Goal: Find specific page/section: Find specific page/section

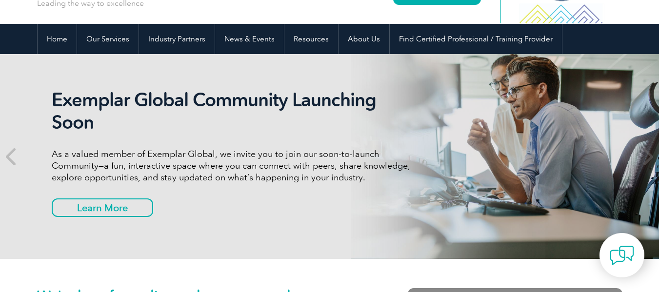
scroll to position [68, 0]
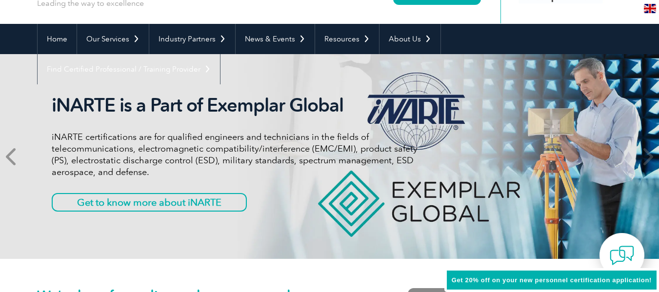
click at [11, 157] on icon at bounding box center [12, 157] width 12 height 0
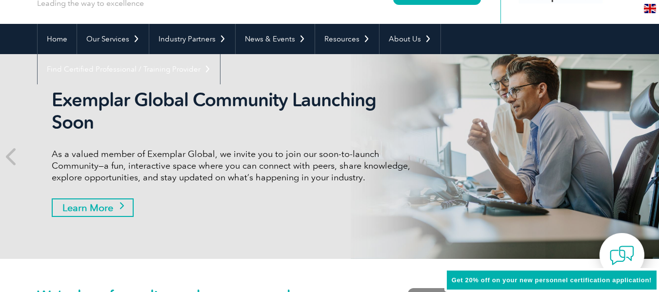
click at [121, 209] on link "Learn More" at bounding box center [93, 208] width 82 height 19
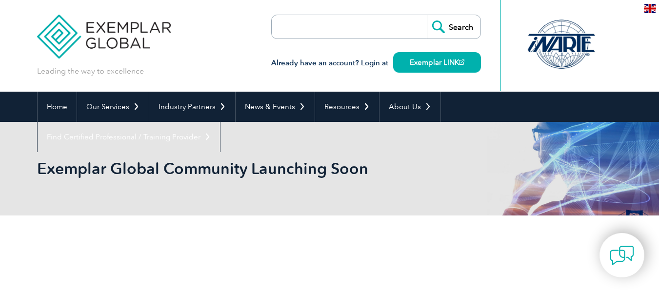
scroll to position [12, 0]
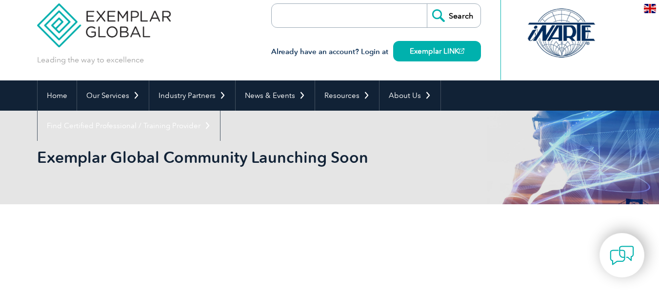
drag, startPoint x: 391, startPoint y: 173, endPoint x: 392, endPoint y: 193, distance: 19.5
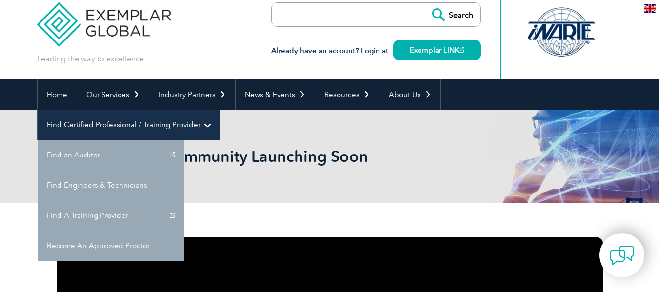
click at [220, 110] on link "Find Certified Professional / Training Provider" at bounding box center [129, 125] width 182 height 30
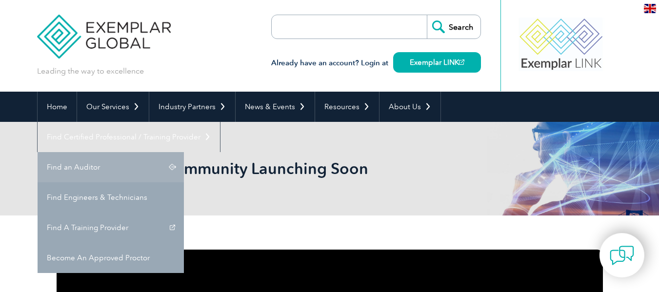
click at [184, 152] on link "Find an Auditor" at bounding box center [111, 167] width 146 height 30
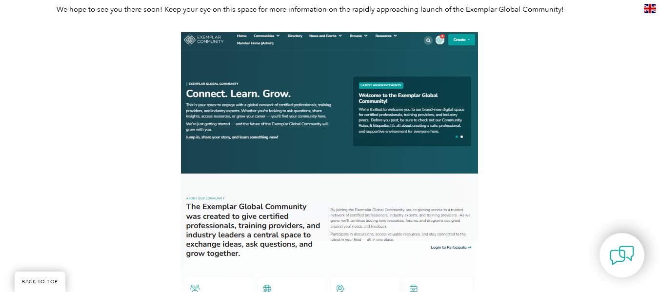
drag, startPoint x: 452, startPoint y: 163, endPoint x: 450, endPoint y: 224, distance: 61.5
